Goal: Task Accomplishment & Management: Complete application form

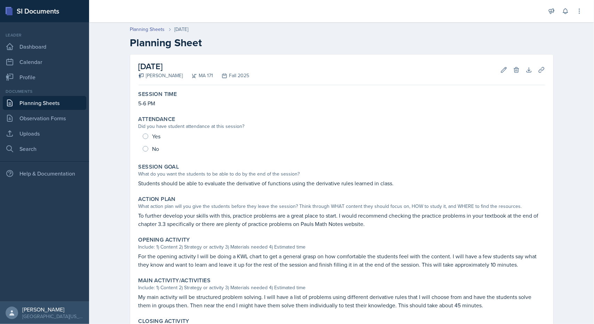
click at [30, 100] on link "Planning Sheets" at bounding box center [45, 103] width 84 height 14
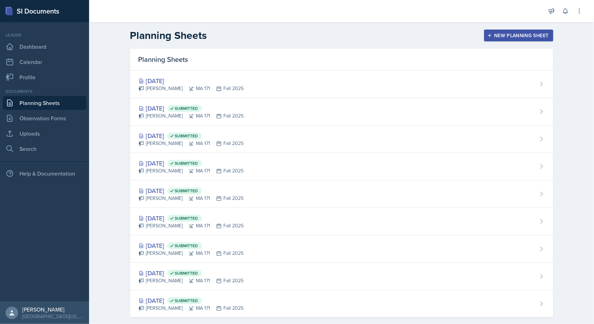
click at [489, 32] on button "New Planning Sheet" at bounding box center [518, 36] width 69 height 12
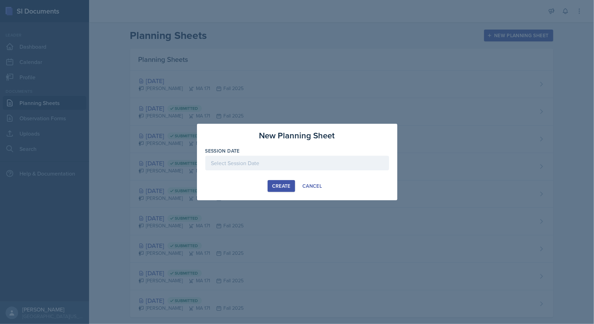
click at [273, 159] on div at bounding box center [297, 163] width 184 height 15
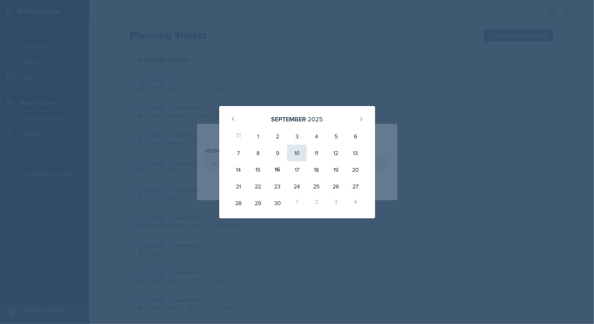
click at [301, 153] on div "10" at bounding box center [296, 153] width 19 height 17
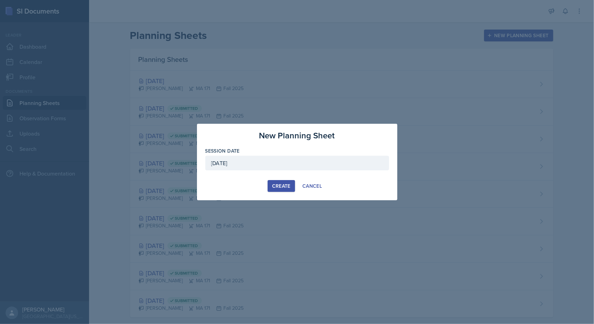
click at [291, 162] on div "[DATE]" at bounding box center [297, 163] width 184 height 15
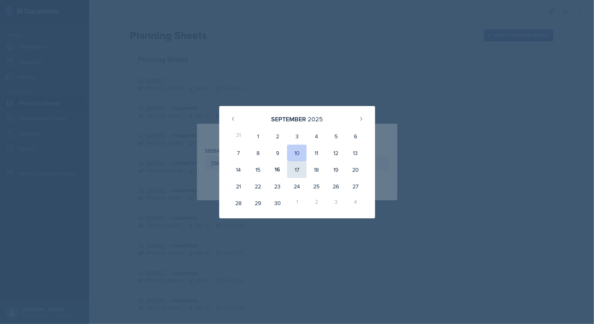
click at [302, 166] on div "17" at bounding box center [296, 169] width 19 height 17
type input "[DATE]"
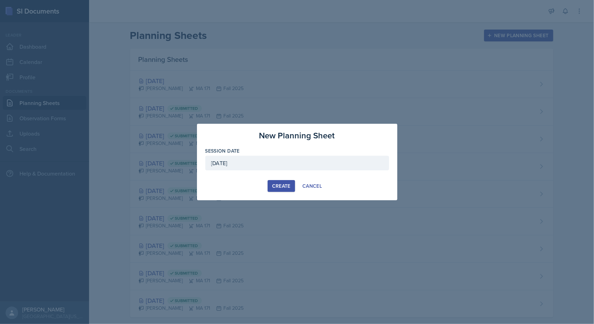
click at [284, 183] on div "Create" at bounding box center [281, 186] width 18 height 6
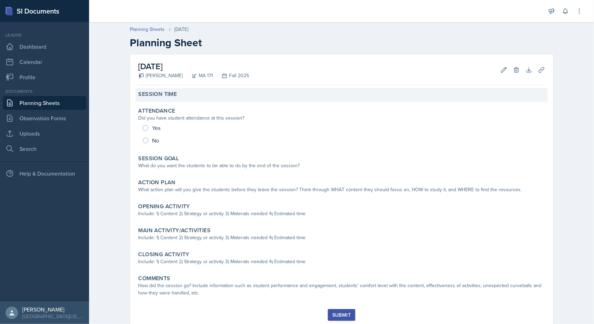
click at [189, 90] on div "Session Time" at bounding box center [342, 95] width 412 height 14
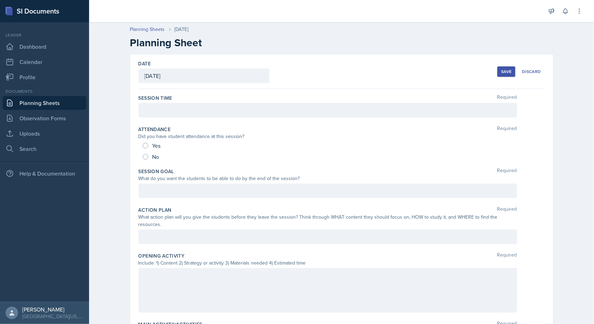
click at [172, 102] on div "Session Time Required" at bounding box center [341, 107] width 406 height 31
click at [172, 103] on div at bounding box center [327, 110] width 379 height 15
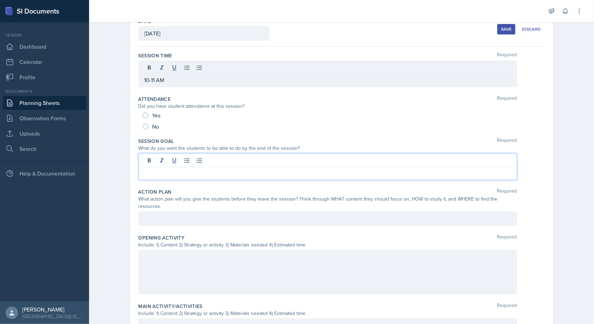
scroll to position [42, 0]
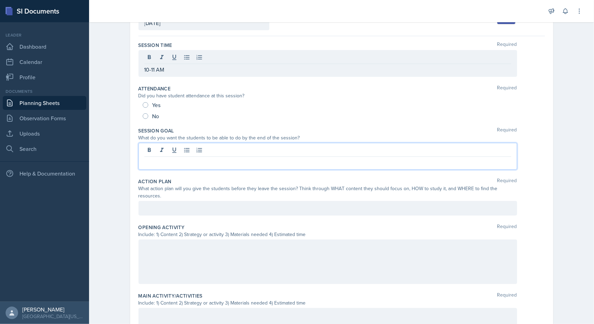
click at [159, 158] on p at bounding box center [327, 162] width 367 height 8
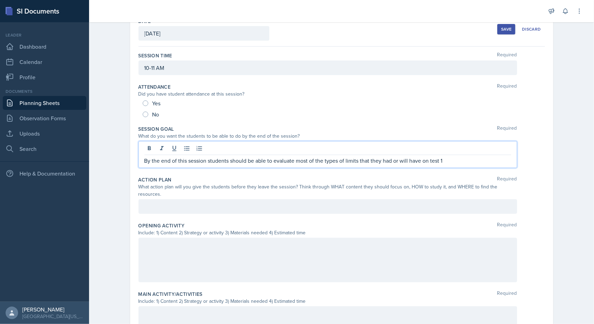
click at [296, 176] on div "Action Plan Required" at bounding box center [341, 179] width 406 height 7
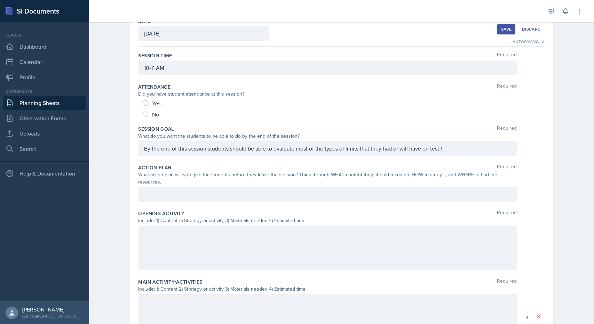
click at [62, 101] on link "Planning Sheets" at bounding box center [45, 103] width 84 height 14
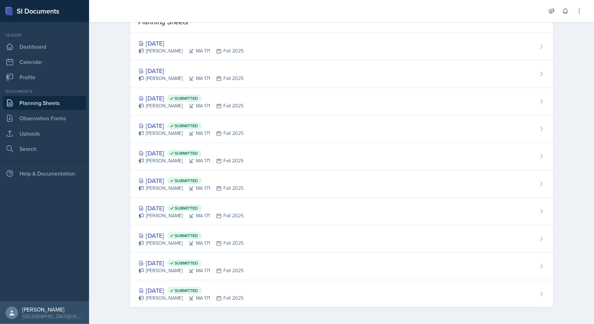
scroll to position [36, 0]
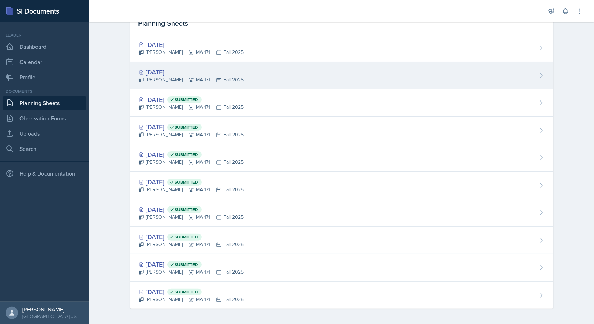
click at [161, 73] on div "[DATE]" at bounding box center [190, 72] width 105 height 9
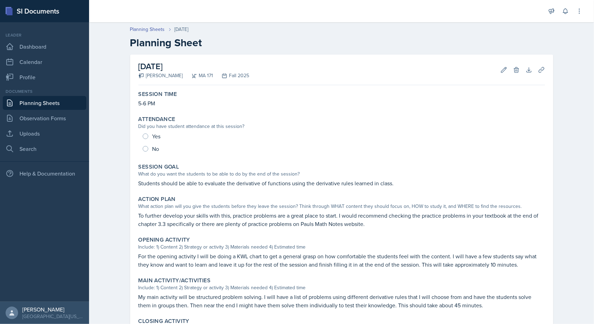
click at [38, 99] on link "Planning Sheets" at bounding box center [45, 103] width 84 height 14
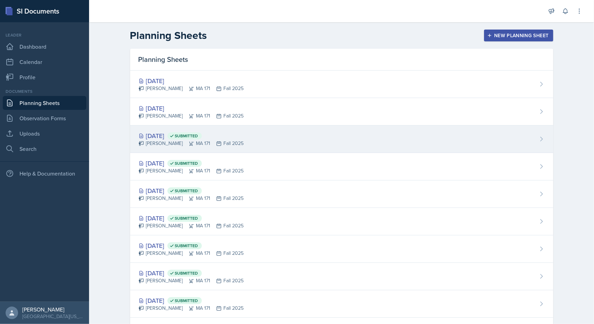
click at [150, 135] on div "[DATE] Submitted" at bounding box center [190, 135] width 105 height 9
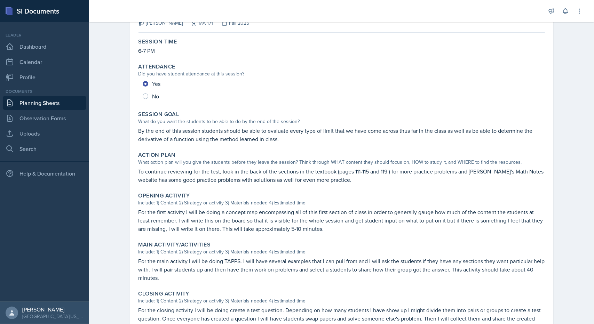
scroll to position [53, 0]
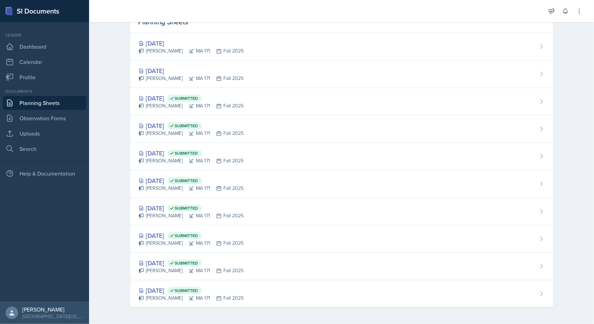
scroll to position [36, 0]
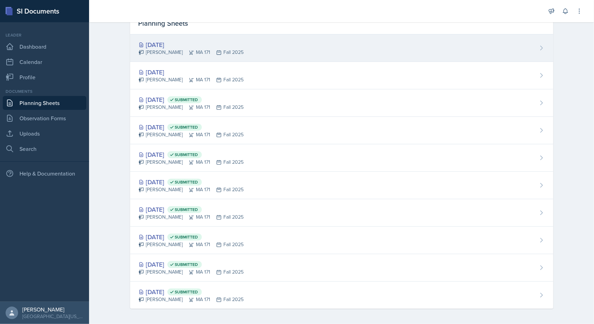
click at [172, 48] on div "[DATE]" at bounding box center [190, 44] width 105 height 9
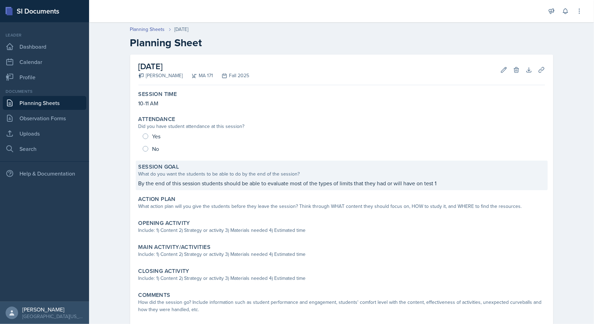
click at [441, 182] on p "By the end of this session students should be able to evaluate most of the type…" at bounding box center [341, 183] width 406 height 8
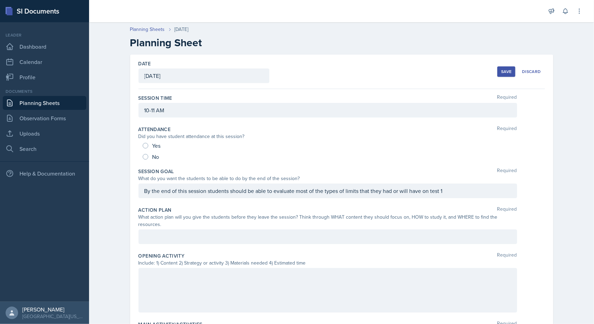
click at [449, 193] on div "By the end of this session students should be able to evaluate most of the type…" at bounding box center [327, 191] width 379 height 15
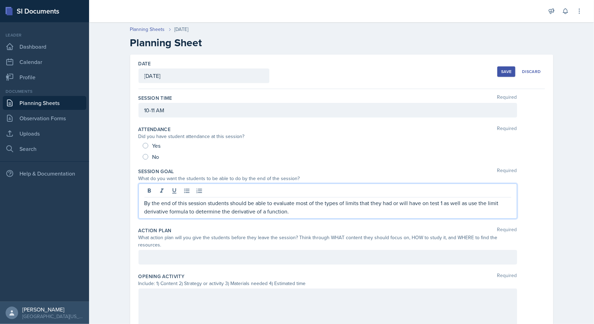
click at [316, 252] on div at bounding box center [327, 257] width 379 height 15
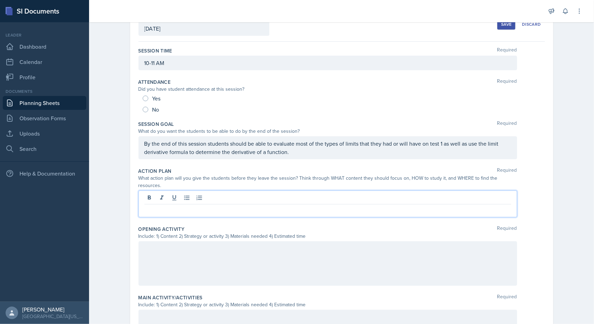
scroll to position [48, 0]
click at [501, 26] on div "Save" at bounding box center [506, 24] width 10 height 6
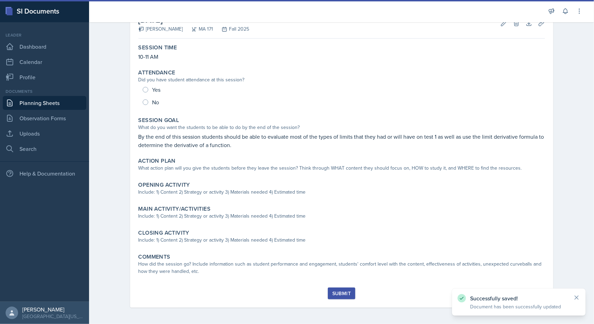
click at [57, 107] on link "Planning Sheets" at bounding box center [45, 103] width 84 height 14
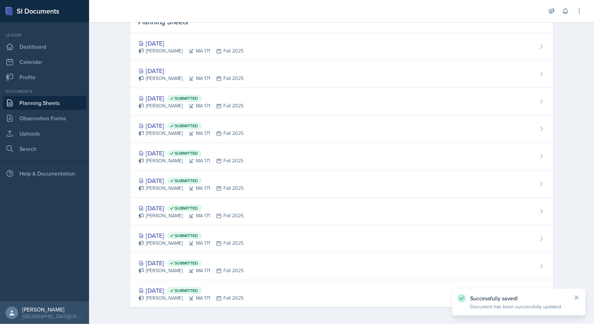
scroll to position [36, 0]
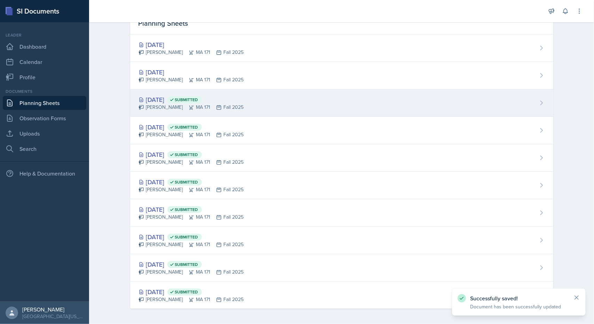
click at [163, 98] on div "[DATE] Submitted" at bounding box center [190, 99] width 105 height 9
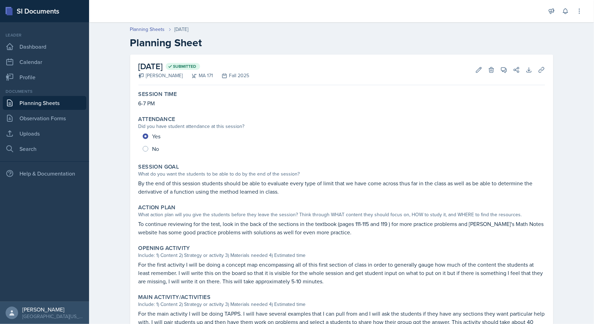
click at [203, 222] on p "To continue reviewing for the test, look in the back of the sections in the tex…" at bounding box center [341, 228] width 406 height 17
click at [205, 226] on p "To continue reviewing for the test, look in the back of the sections in the tex…" at bounding box center [341, 228] width 406 height 17
click at [241, 223] on p "To continue reviewing for the test, look in the back of the sections in the tex…" at bounding box center [341, 228] width 406 height 17
click at [325, 231] on p "To continue reviewing for the test, look in the back of the sections in the tex…" at bounding box center [341, 228] width 406 height 17
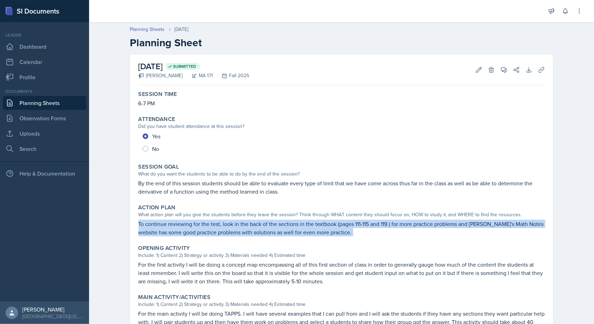
click at [325, 231] on p "To continue reviewing for the test, look in the back of the sections in the tex…" at bounding box center [341, 228] width 406 height 17
copy div "To continue reviewing for the test, look in the back of the sections in the tex…"
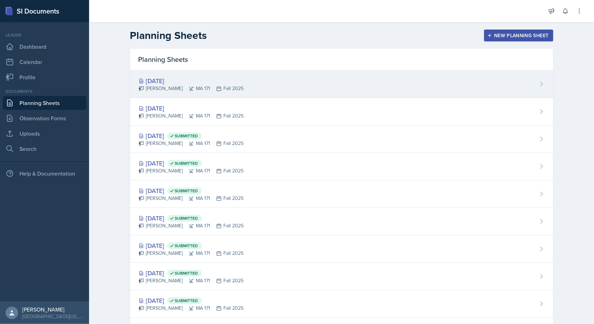
click at [160, 85] on div "[PERSON_NAME] MA 171 Fall 2025" at bounding box center [190, 88] width 105 height 7
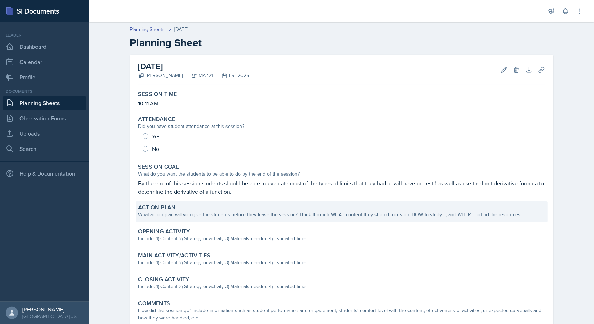
click at [188, 214] on div "What action plan will you give the students before they leave the session? Thin…" at bounding box center [341, 214] width 406 height 7
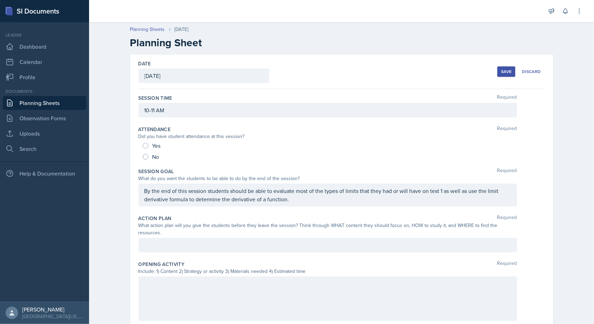
click at [176, 238] on div at bounding box center [327, 245] width 379 height 15
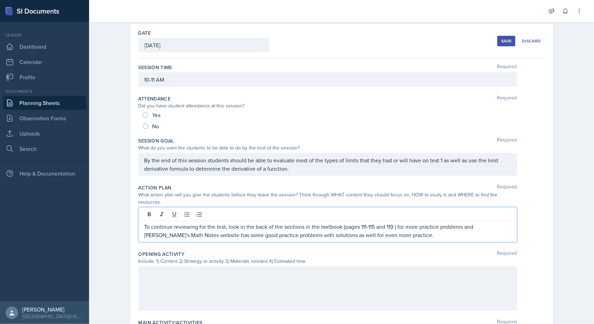
scroll to position [29, 0]
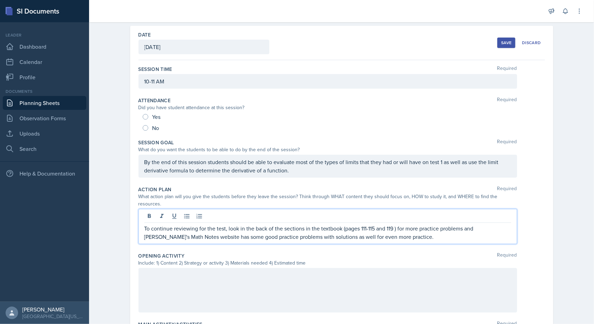
click at [506, 43] on div "Save" at bounding box center [506, 43] width 10 height 6
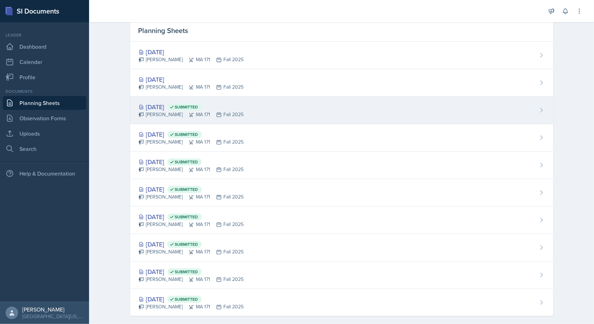
click at [159, 102] on div "[DATE] Submitted" at bounding box center [190, 106] width 105 height 9
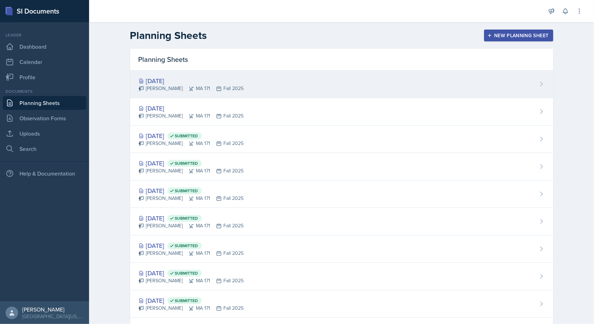
click at [166, 79] on div "[DATE]" at bounding box center [190, 80] width 105 height 9
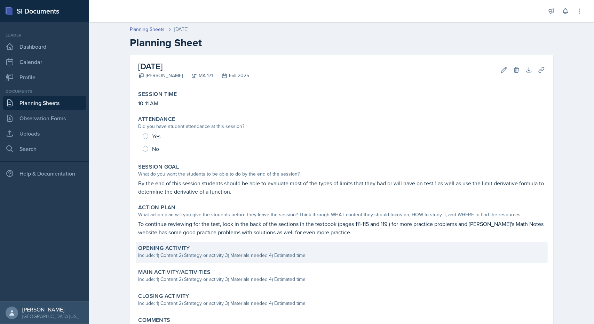
click at [175, 250] on label "Opening Activity" at bounding box center [164, 248] width 52 height 7
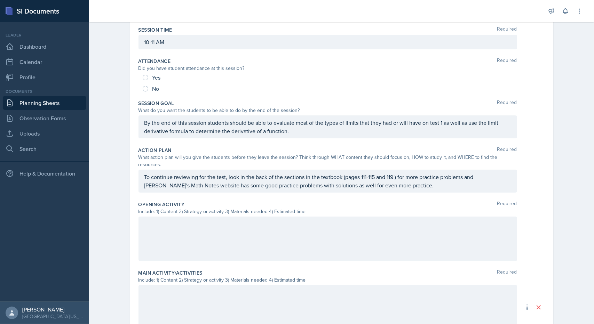
click at [175, 250] on div at bounding box center [327, 239] width 379 height 45
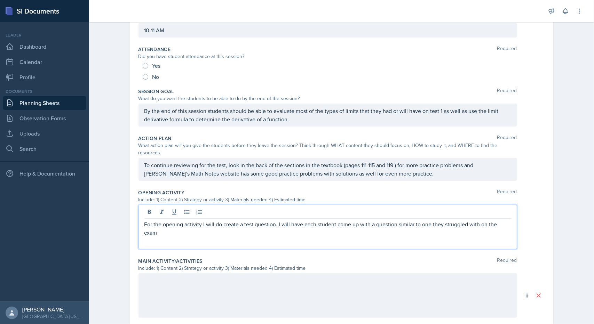
click at [509, 222] on div "For the opening activity I will do create a test question. I will have each stu…" at bounding box center [327, 227] width 379 height 45
click at [506, 211] on div "For the opening activity I will do create a test question. I will have each stu…" at bounding box center [327, 227] width 379 height 45
click at [507, 220] on p "For the opening activity I will do create a test question. I will have each stu…" at bounding box center [327, 228] width 367 height 17
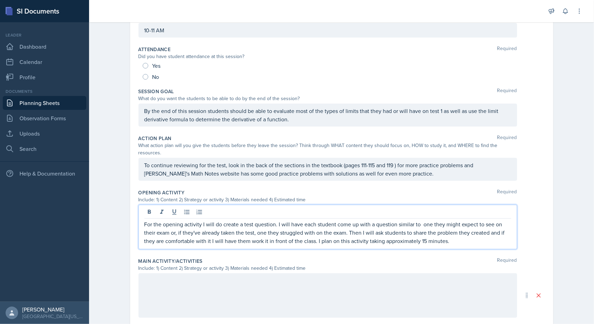
click at [474, 255] on div "Main Activity/Activities Required Include: 1) Content 2) Strategy or activity 3…" at bounding box center [341, 296] width 406 height 82
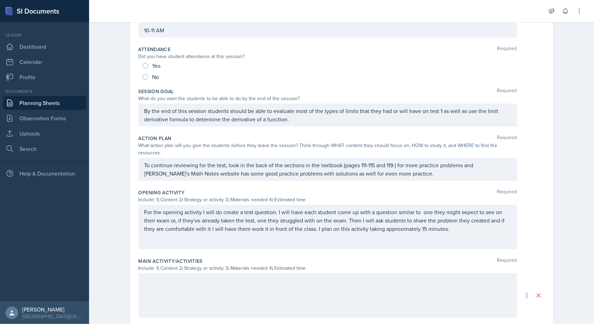
scroll to position [0, 0]
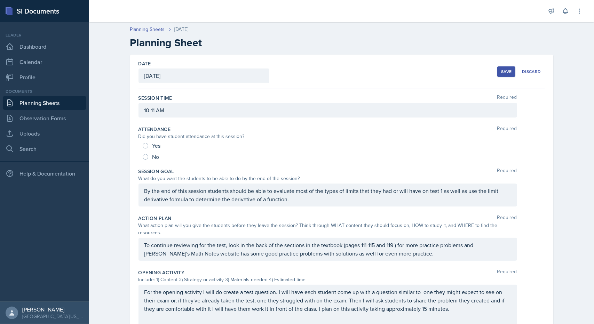
click at [501, 72] on div "Save" at bounding box center [506, 72] width 10 height 6
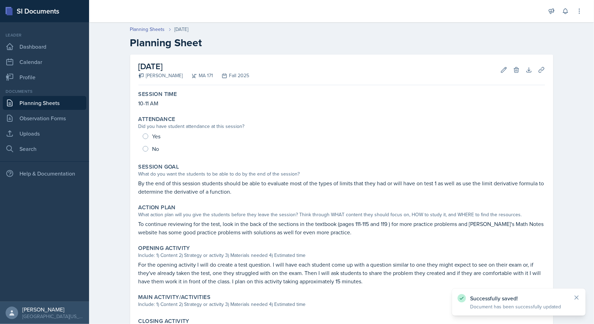
click at [49, 98] on link "Planning Sheets" at bounding box center [45, 103] width 84 height 14
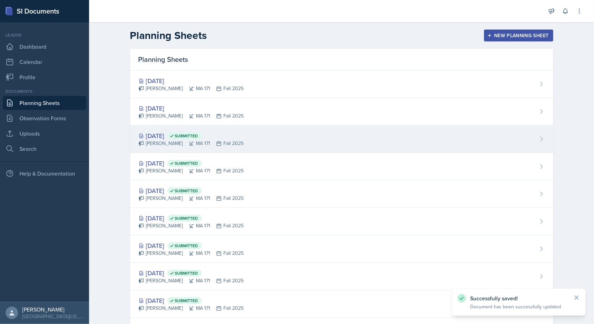
click at [155, 137] on div "[DATE] Submitted" at bounding box center [190, 135] width 105 height 9
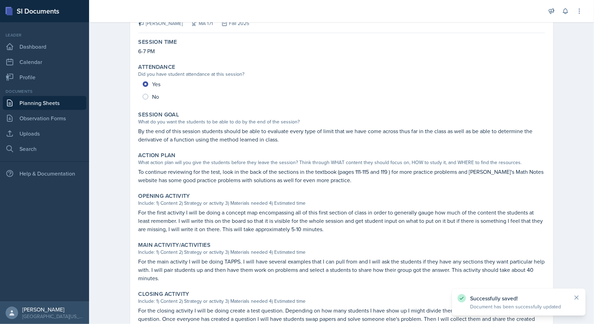
scroll to position [53, 0]
click at [185, 261] on p "For the main activity I will be doing TAPPS. I will have several examples that …" at bounding box center [341, 269] width 406 height 25
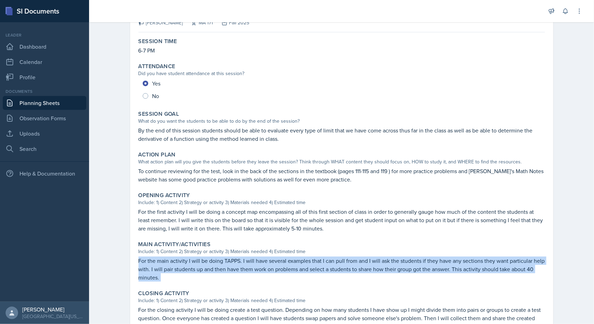
click at [185, 261] on p "For the main activity I will be doing TAPPS. I will have several examples that …" at bounding box center [341, 269] width 406 height 25
copy div "For the main activity I will be doing TAPPS. I will have several examples that …"
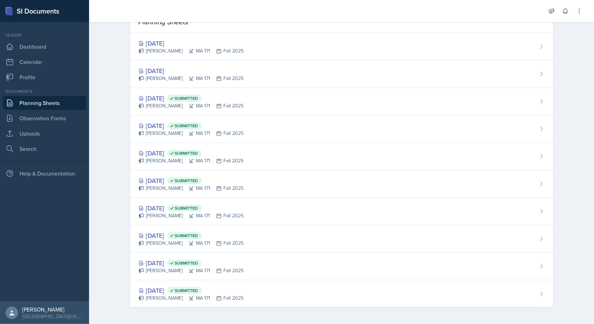
scroll to position [36, 0]
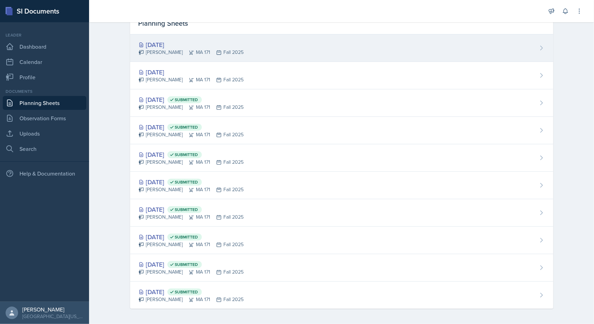
click at [163, 43] on div "[DATE]" at bounding box center [190, 44] width 105 height 9
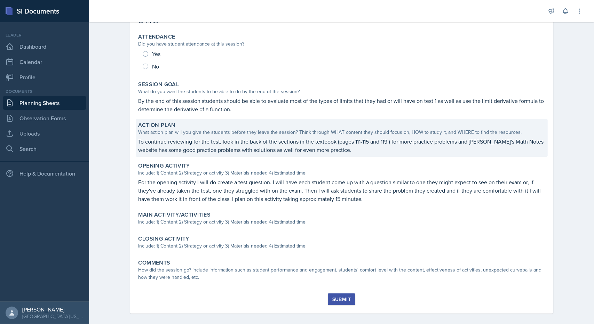
scroll to position [83, 0]
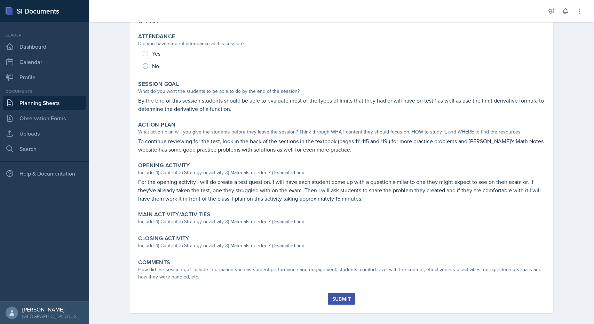
click at [219, 230] on div "Session Time 10-11 AM Attendance Did you have student attendance at this sessio…" at bounding box center [341, 149] width 406 height 288
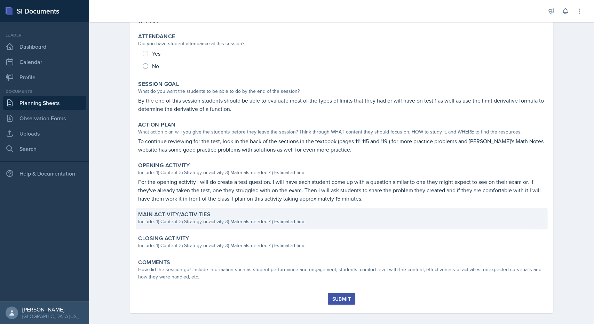
click at [218, 227] on div "Main Activity/Activities Include: 1) Content 2) Strategy or activity 3) Materia…" at bounding box center [342, 218] width 412 height 21
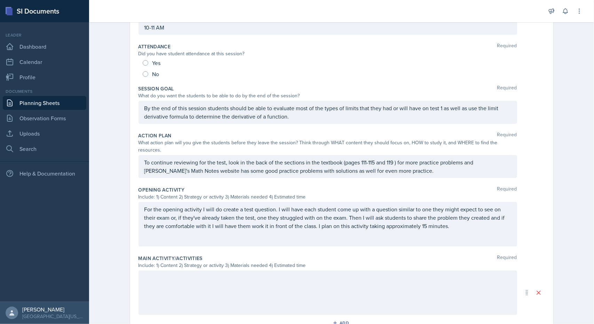
click at [190, 272] on div at bounding box center [327, 293] width 379 height 45
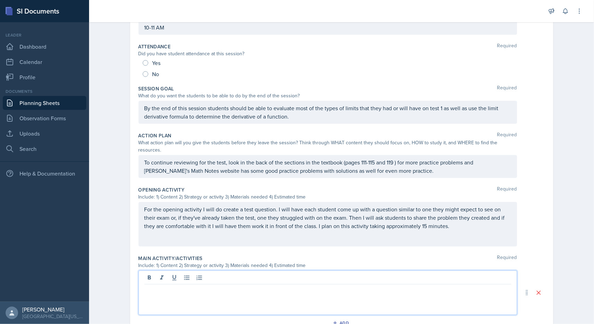
paste div
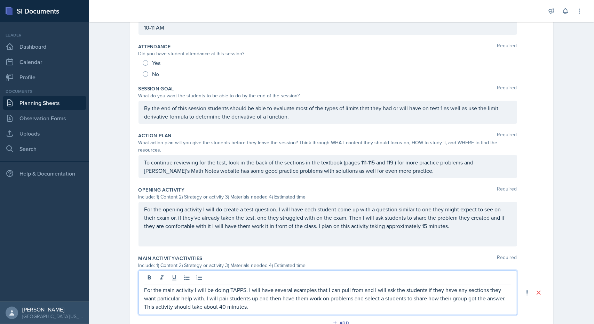
click at [236, 286] on p "For the main activity I will be doing TAPPS. I will have several examples that …" at bounding box center [327, 298] width 367 height 25
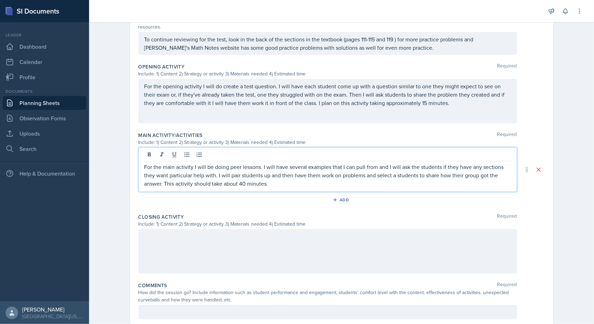
scroll to position [221, 0]
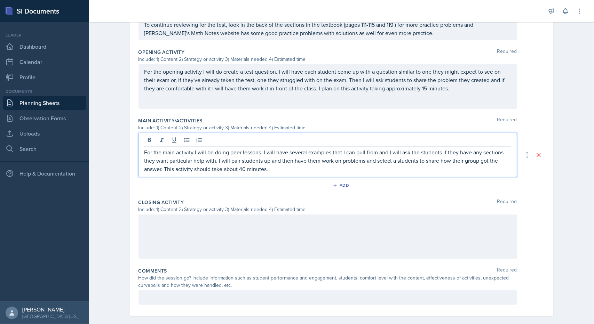
click at [235, 152] on p "For the main activity I will be doing peer lessons. I will have several example…" at bounding box center [327, 160] width 367 height 25
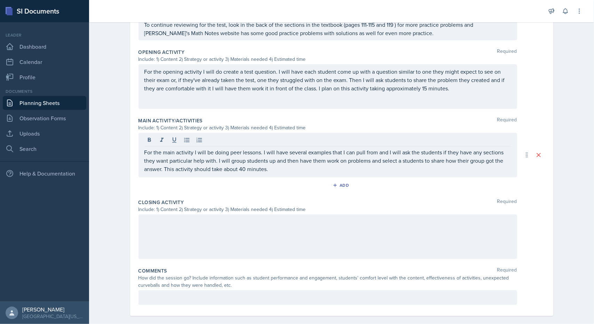
click at [262, 231] on div at bounding box center [327, 237] width 379 height 45
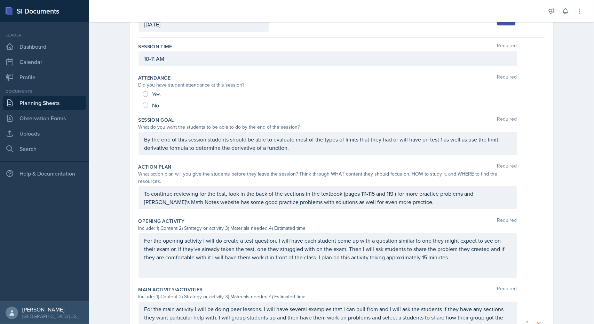
scroll to position [27, 0]
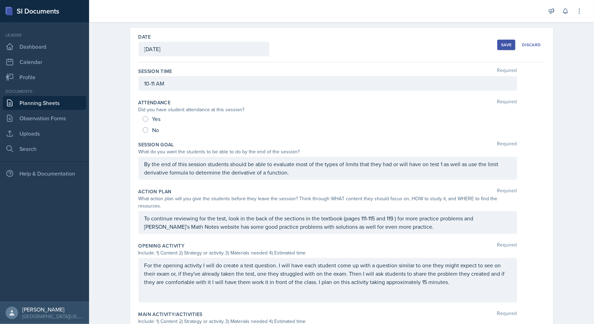
click at [502, 47] on button "Save" at bounding box center [506, 45] width 18 height 10
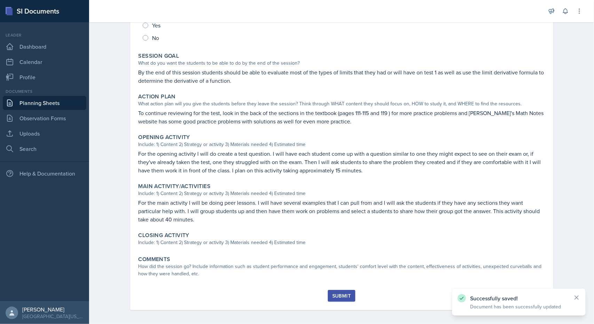
scroll to position [113, 0]
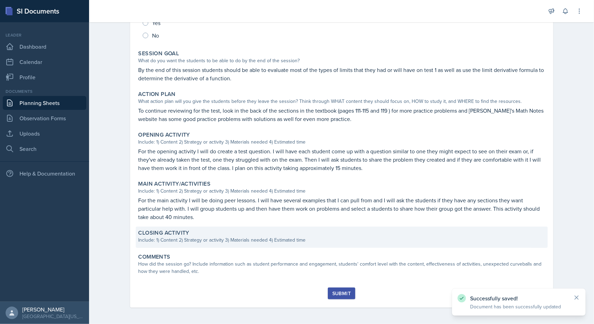
click at [271, 231] on div "Closing Activity" at bounding box center [341, 233] width 406 height 7
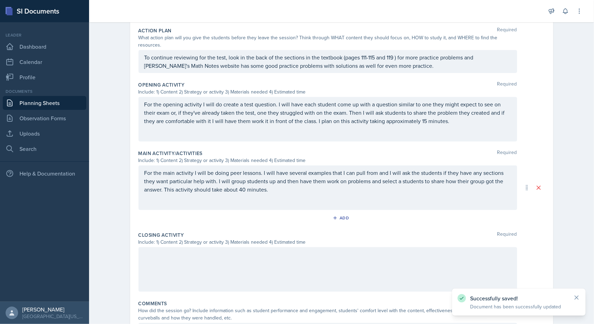
scroll to position [221, 0]
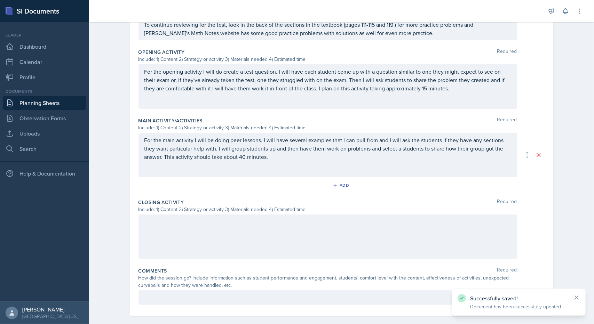
click at [221, 239] on div at bounding box center [327, 237] width 379 height 45
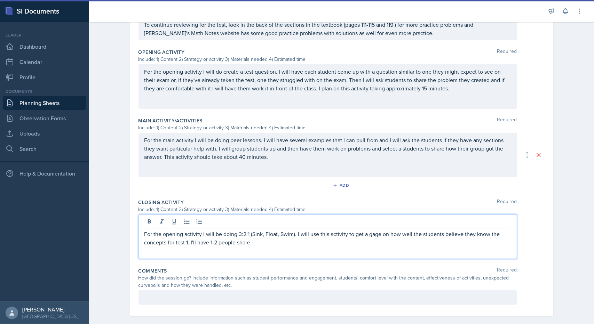
click at [253, 230] on p "For the opening activity I will be doing 3:2:1 (Sink, Float, Swim). I will use …" at bounding box center [327, 238] width 367 height 17
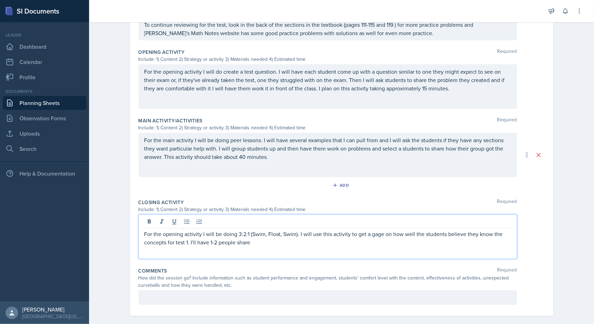
click at [291, 230] on p "For the opening activity I will be doing 3:2:1 (Swim, Float, Swim). I will use …" at bounding box center [327, 238] width 367 height 17
click at [290, 230] on p "For the opening activity I will be doing 3:2:1 (Swim, Float, Swim). I will use …" at bounding box center [327, 238] width 367 height 17
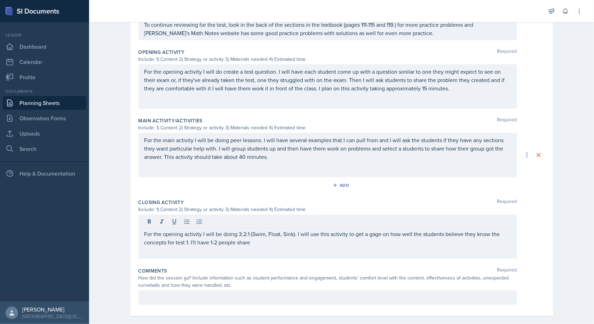
click at [285, 250] on div "For the opening activity I will be doing 3:2:1 (Swim, Float, Sink). I will use …" at bounding box center [327, 237] width 379 height 45
click at [282, 245] on div "For the opening activity I will be doing 3:2:1 (Swim, Float, Sink). I will use …" at bounding box center [327, 237] width 379 height 45
click at [274, 238] on div "For the opening activity I will be doing 3:2:1 (Swim, Float, Sink). I will use …" at bounding box center [327, 237] width 379 height 45
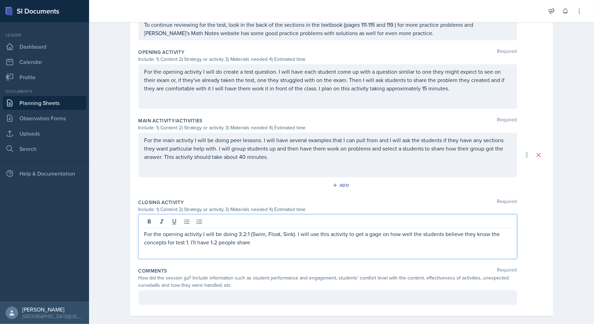
click at [267, 232] on p "For the opening activity I will be doing 3:2:1 (Swim, Float, Sink). I will use …" at bounding box center [327, 238] width 367 height 17
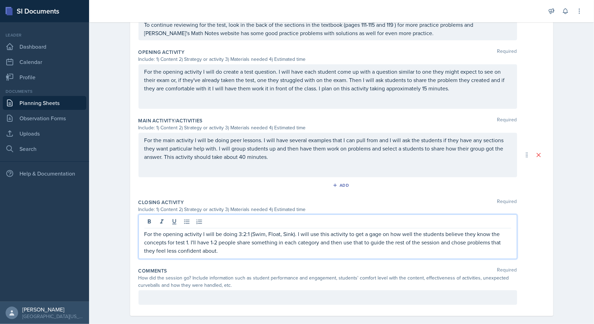
click at [251, 231] on p "For the opening activity I will be doing 3:2:1 (Swim, Float, Sink). I will use …" at bounding box center [327, 242] width 367 height 25
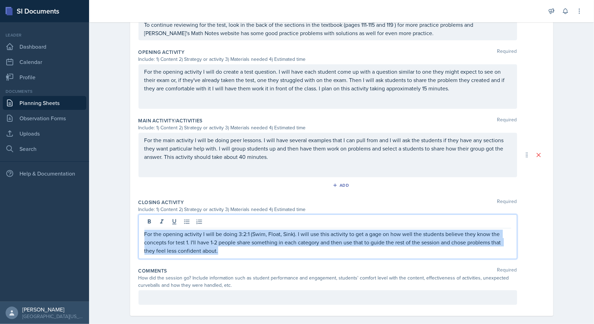
click at [251, 231] on p "For the opening activity I will be doing 3:2:1 (Swim, Float, Sink). I will use …" at bounding box center [327, 242] width 367 height 25
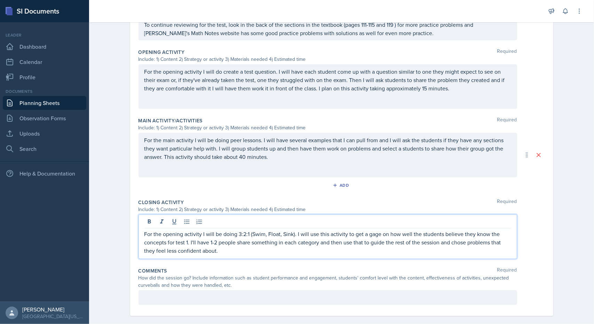
click at [240, 247] on div "For the opening activity I will be doing 3:2:1 (Swim, Float, Sink). I will use …" at bounding box center [327, 237] width 379 height 45
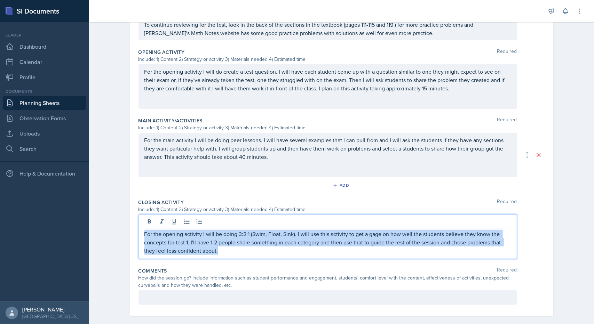
click at [240, 247] on div "For the opening activity I will be doing 3:2:1 (Swim, Float, Sink). I will use …" at bounding box center [327, 237] width 379 height 45
click at [232, 239] on p "For the opening activity I will be doing 3:2:1 (Swim, Float, Sink). I will use …" at bounding box center [327, 242] width 367 height 25
copy p "For the opening activity I will be doing 3:2:1 (Swim, Float, Sink). I will use …"
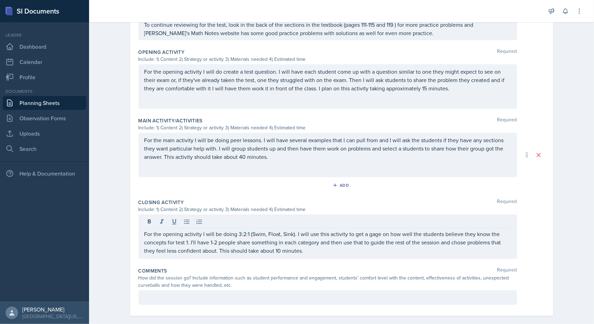
click at [359, 92] on div "For the opening activity I will do create a test question. I will have each stu…" at bounding box center [327, 86] width 379 height 45
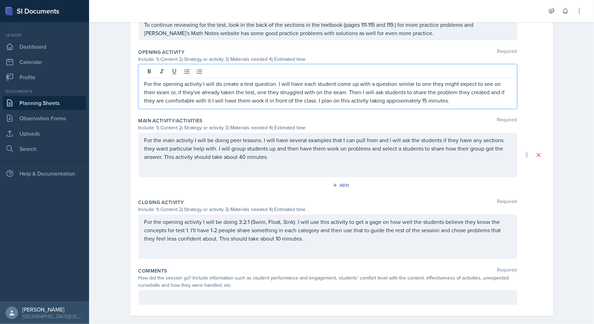
scroll to position [232, 0]
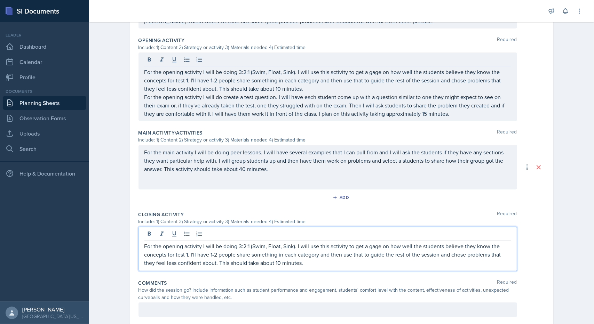
click at [296, 245] on p "For the opening activity I will be doing 3:2:1 (Swim, Float, Sink). I will use …" at bounding box center [327, 254] width 367 height 25
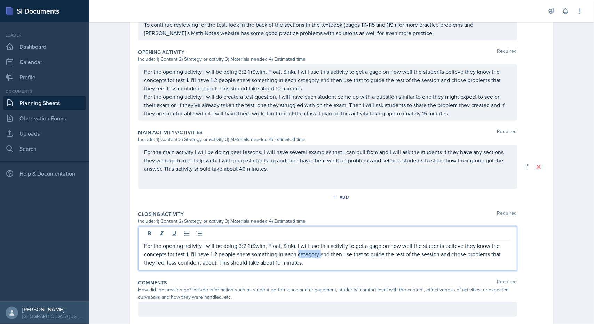
click at [296, 245] on p "For the opening activity I will be doing 3:2:1 (Swim, Float, Sink). I will use …" at bounding box center [327, 254] width 367 height 25
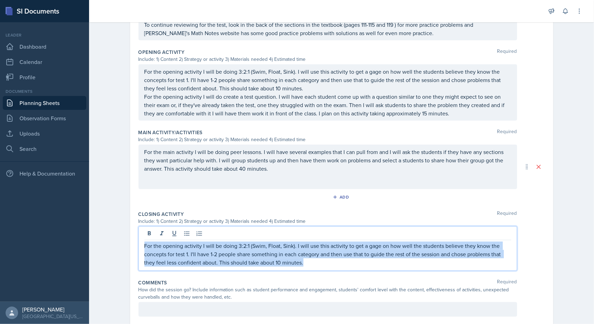
click at [296, 245] on p "For the opening activity I will be doing 3:2:1 (Swim, Float, Sink). I will use …" at bounding box center [327, 254] width 367 height 25
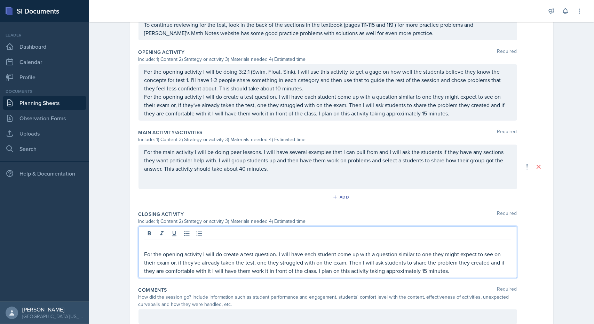
click at [260, 250] on p "For the opening activity I will do create a test question. I will have each stu…" at bounding box center [327, 262] width 367 height 25
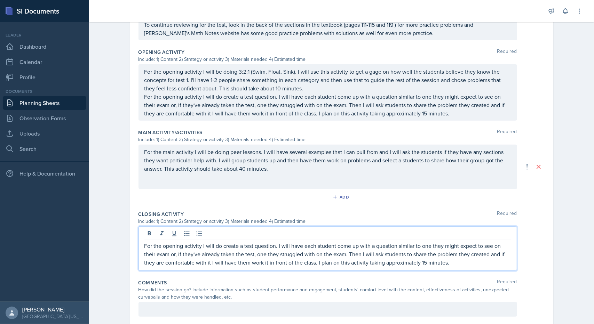
click at [176, 242] on p "For the opening activity I will do create a test question. I will have each stu…" at bounding box center [327, 254] width 367 height 25
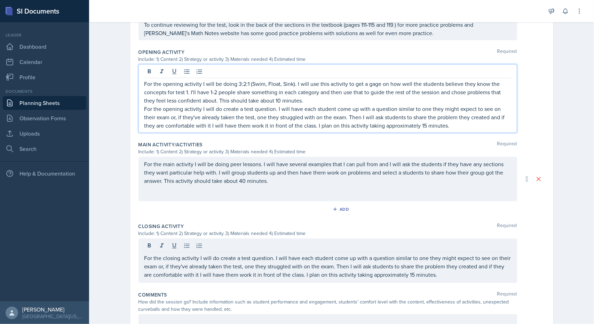
scroll to position [232, 0]
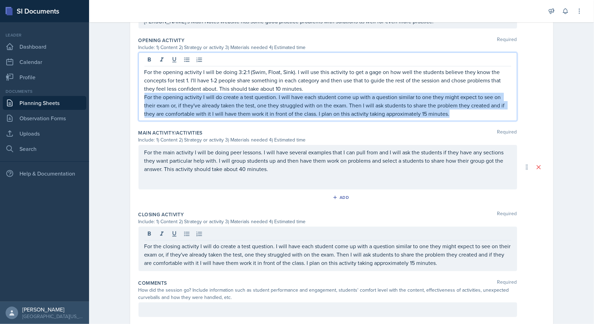
drag, startPoint x: 142, startPoint y: 87, endPoint x: 467, endPoint y: 134, distance: 329.1
click at [467, 134] on div "Session Time Required 10-11 AM Attendance Required Did you have student attenda…" at bounding box center [341, 93] width 406 height 472
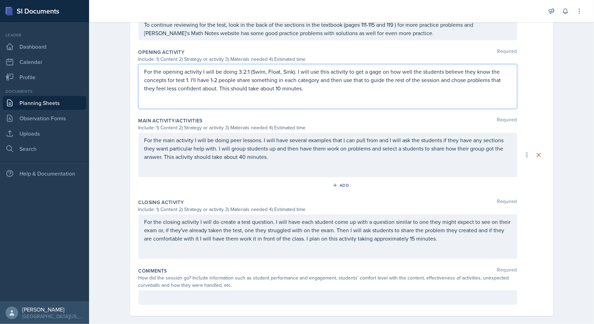
click at [370, 117] on div "Main Activity/Activities Required" at bounding box center [341, 120] width 406 height 7
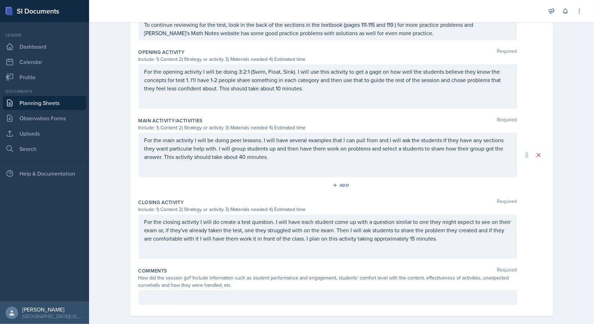
click at [299, 232] on p "For the closing activity I will do create a test question. I will have each stu…" at bounding box center [327, 230] width 367 height 25
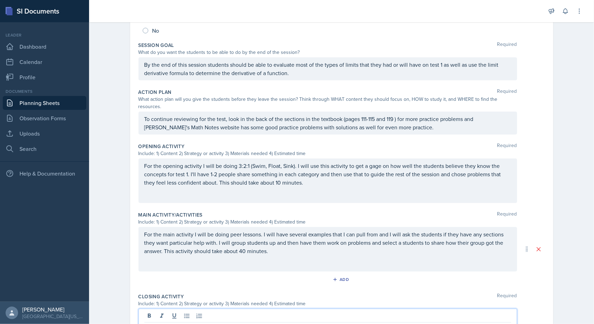
scroll to position [0, 0]
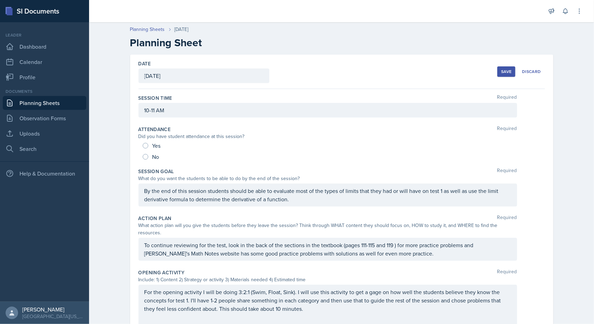
click at [502, 73] on div "Save" at bounding box center [506, 72] width 10 height 6
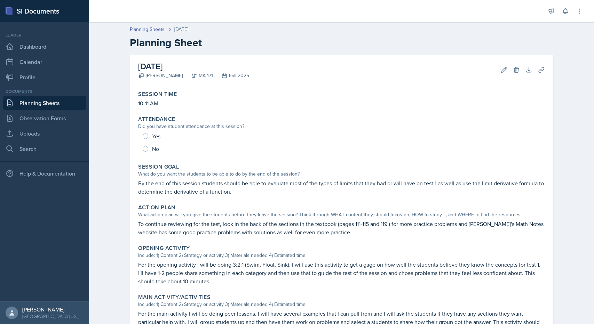
click at [27, 96] on link "Planning Sheets" at bounding box center [45, 103] width 84 height 14
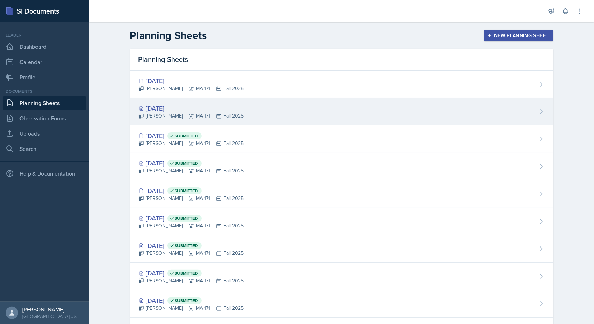
click at [139, 112] on div "[PERSON_NAME] MA 171 Fall 2025" at bounding box center [190, 115] width 105 height 7
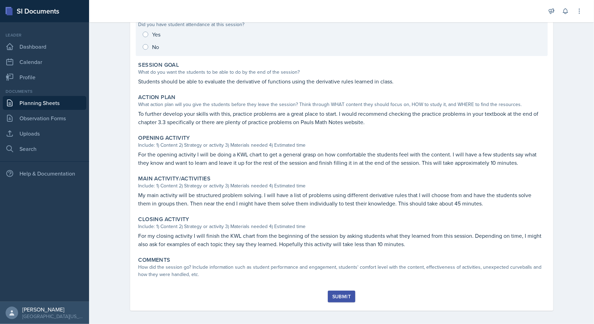
scroll to position [105, 0]
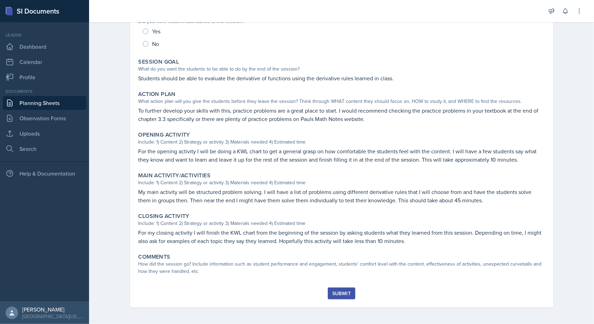
click at [55, 100] on link "Planning Sheets" at bounding box center [45, 103] width 84 height 14
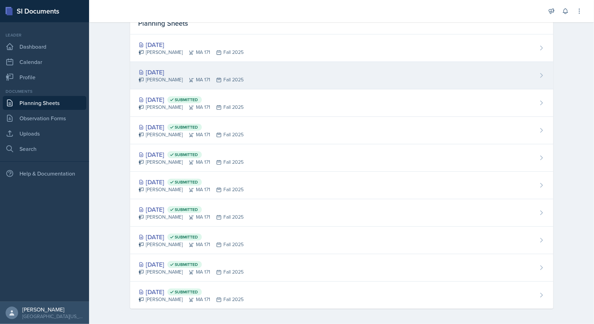
click at [157, 71] on div "[DATE]" at bounding box center [190, 72] width 105 height 9
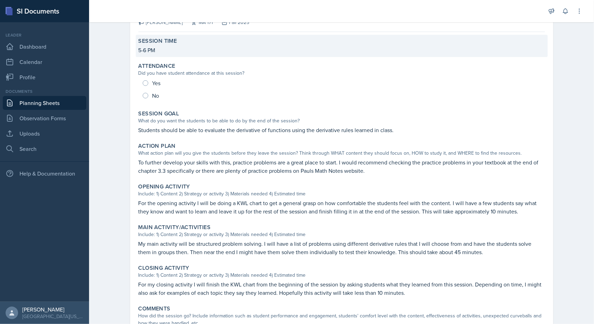
scroll to position [60, 0]
